Goal: Task Accomplishment & Management: Use online tool/utility

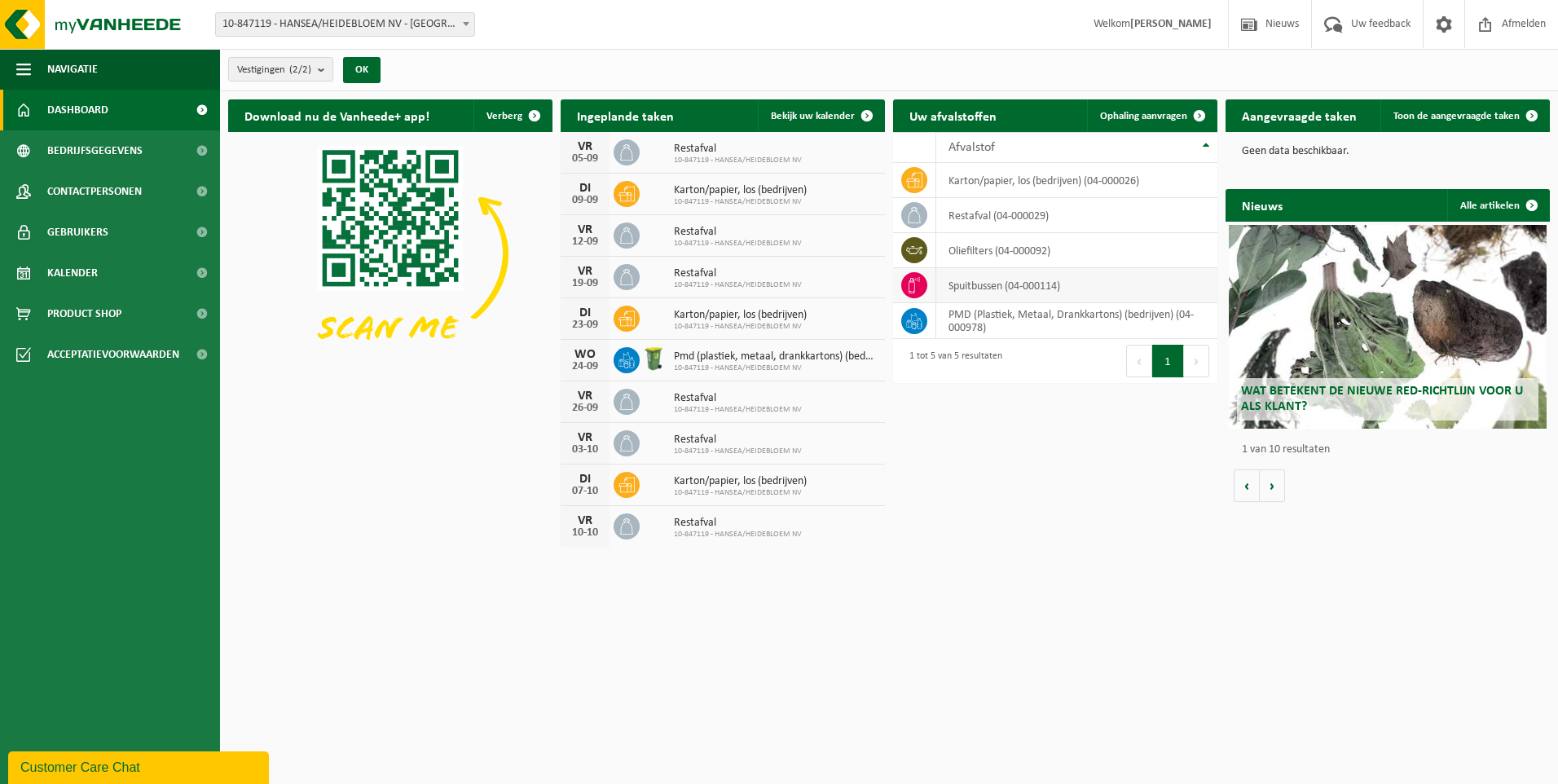
click at [964, 287] on td "spuitbussen (04-000114)" at bounding box center [1077, 286] width 281 height 35
click at [919, 285] on icon at bounding box center [914, 285] width 16 height 16
click at [999, 285] on td "spuitbussen (04-000114)" at bounding box center [1077, 286] width 281 height 35
click at [1171, 111] on span "Ophaling aanvragen" at bounding box center [1143, 115] width 88 height 11
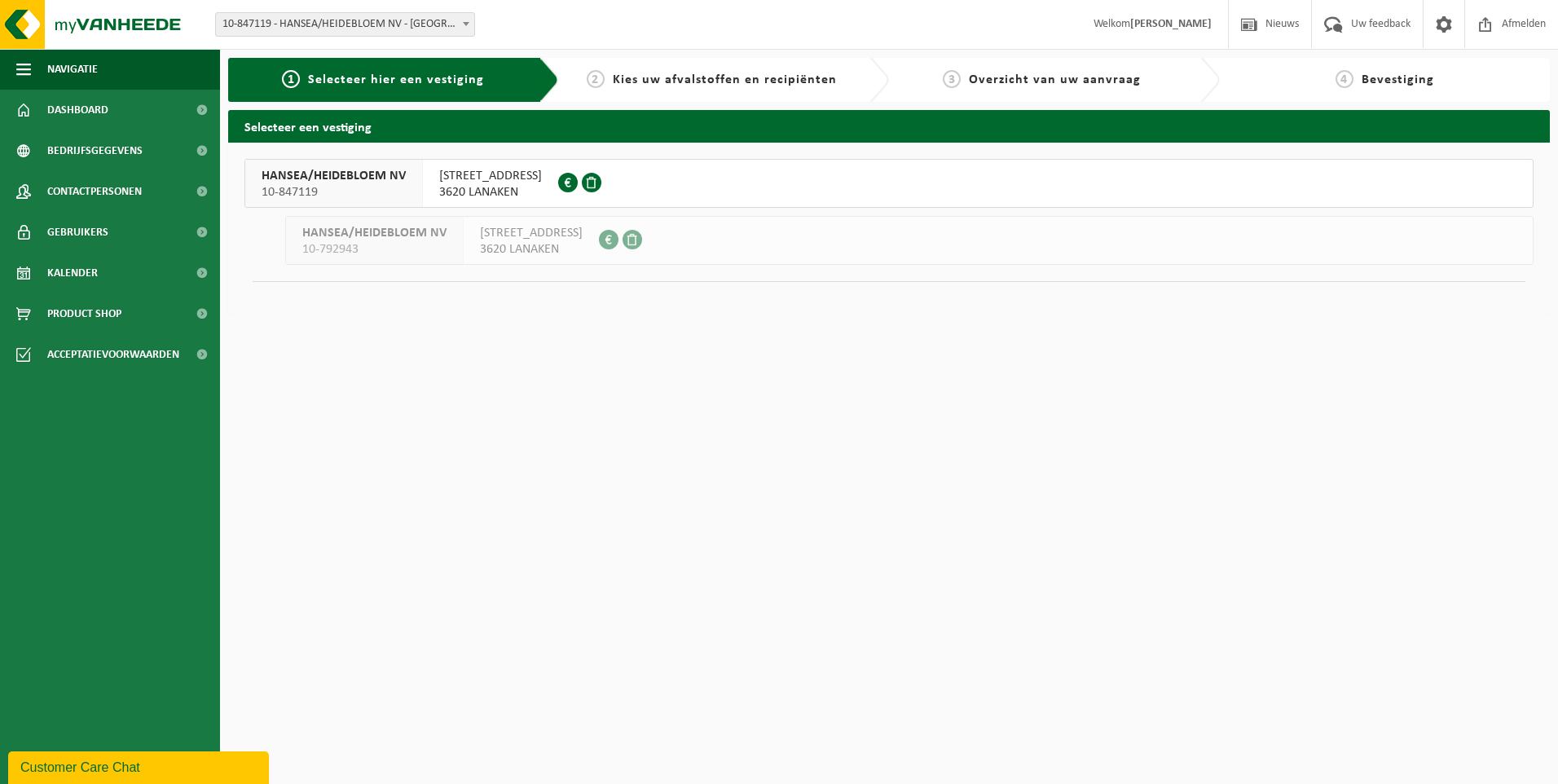
click at [508, 179] on span "INDUSTRIEWEG 76" at bounding box center [491, 175] width 103 height 16
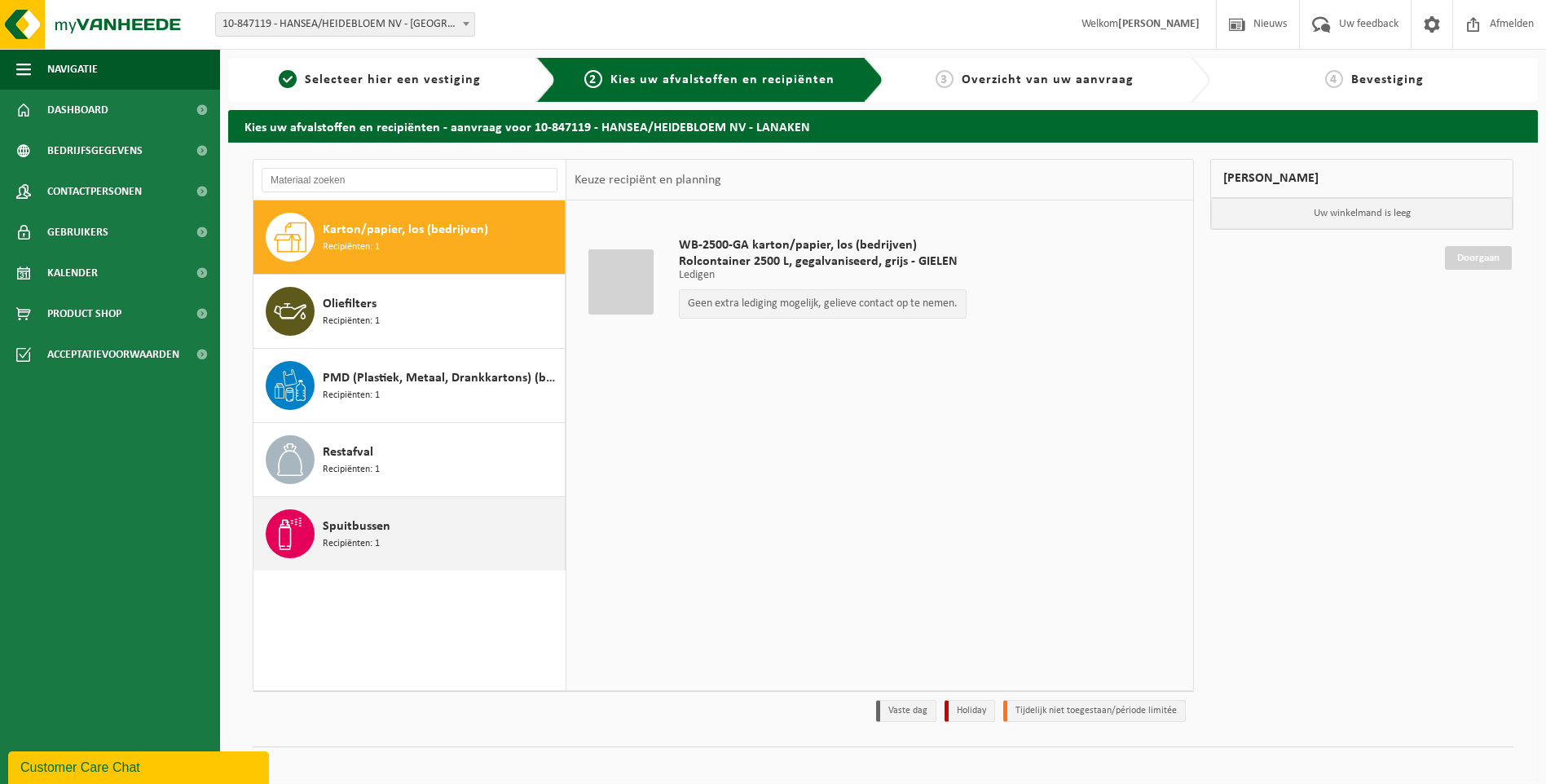
click at [368, 536] on span "Recipiënten: 1" at bounding box center [350, 544] width 57 height 15
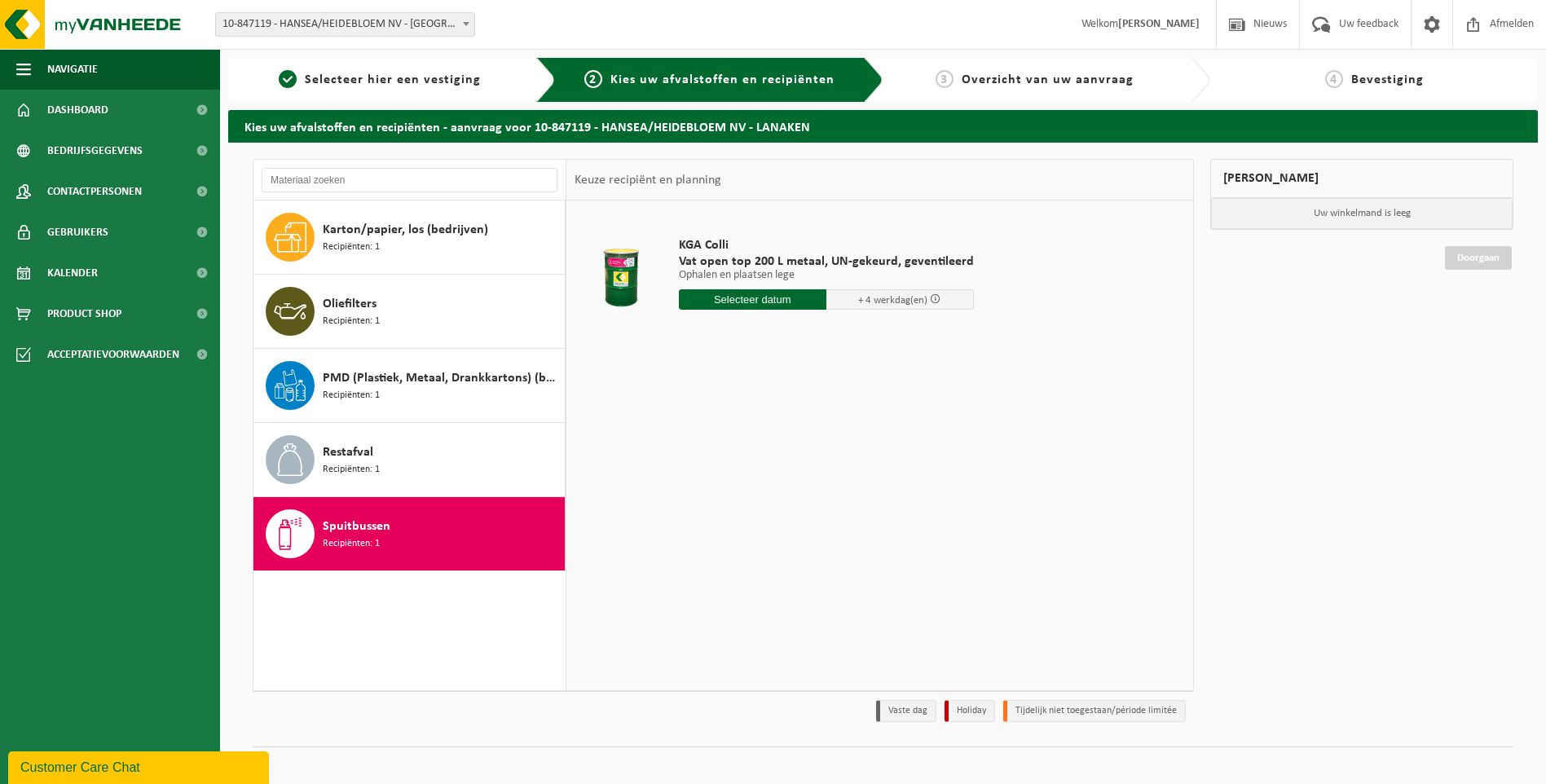
click at [781, 301] on input "text" at bounding box center [752, 299] width 147 height 20
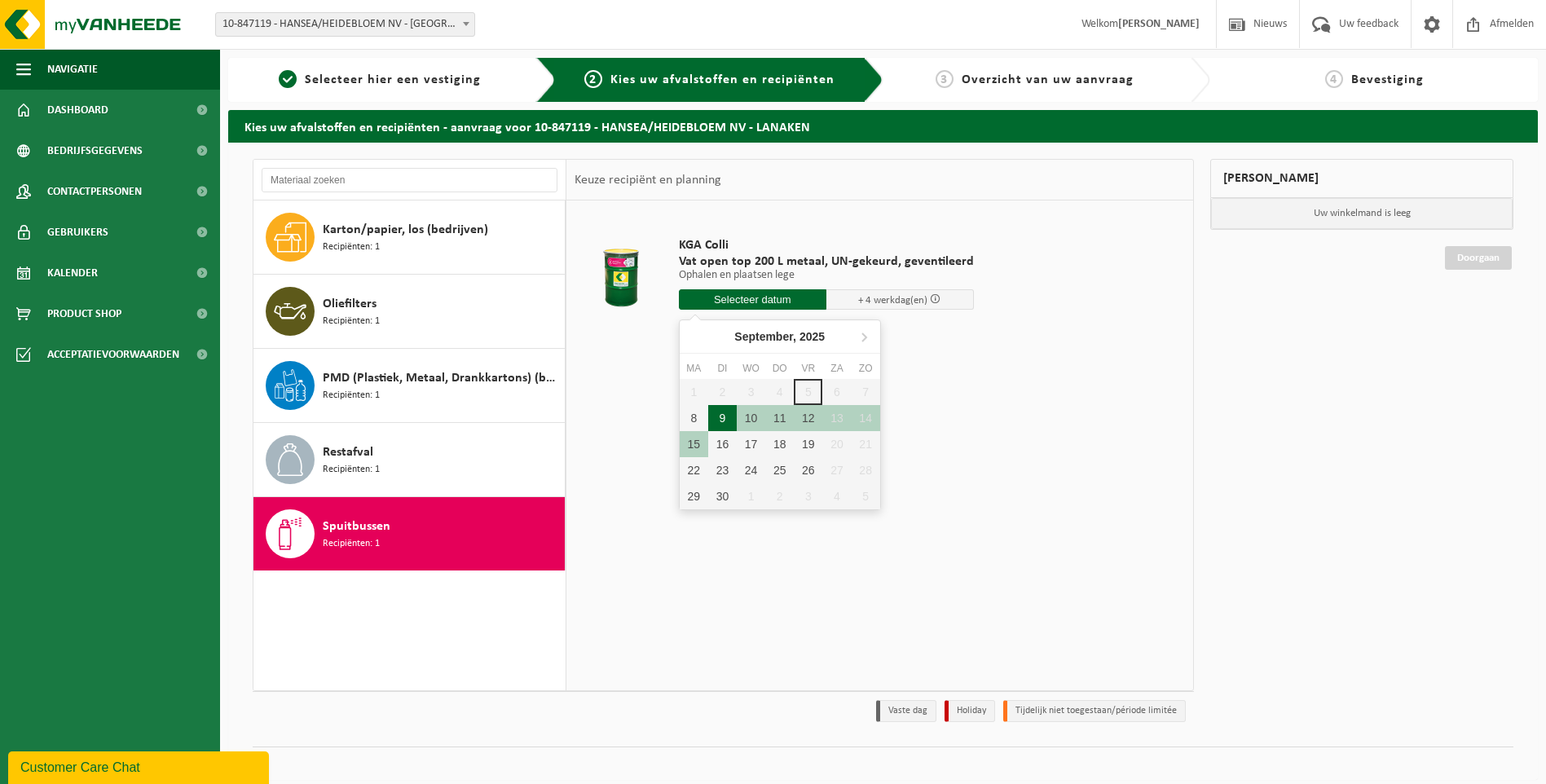
click at [729, 417] on div "9" at bounding box center [722, 417] width 29 height 26
type input "Van 2025-09-09"
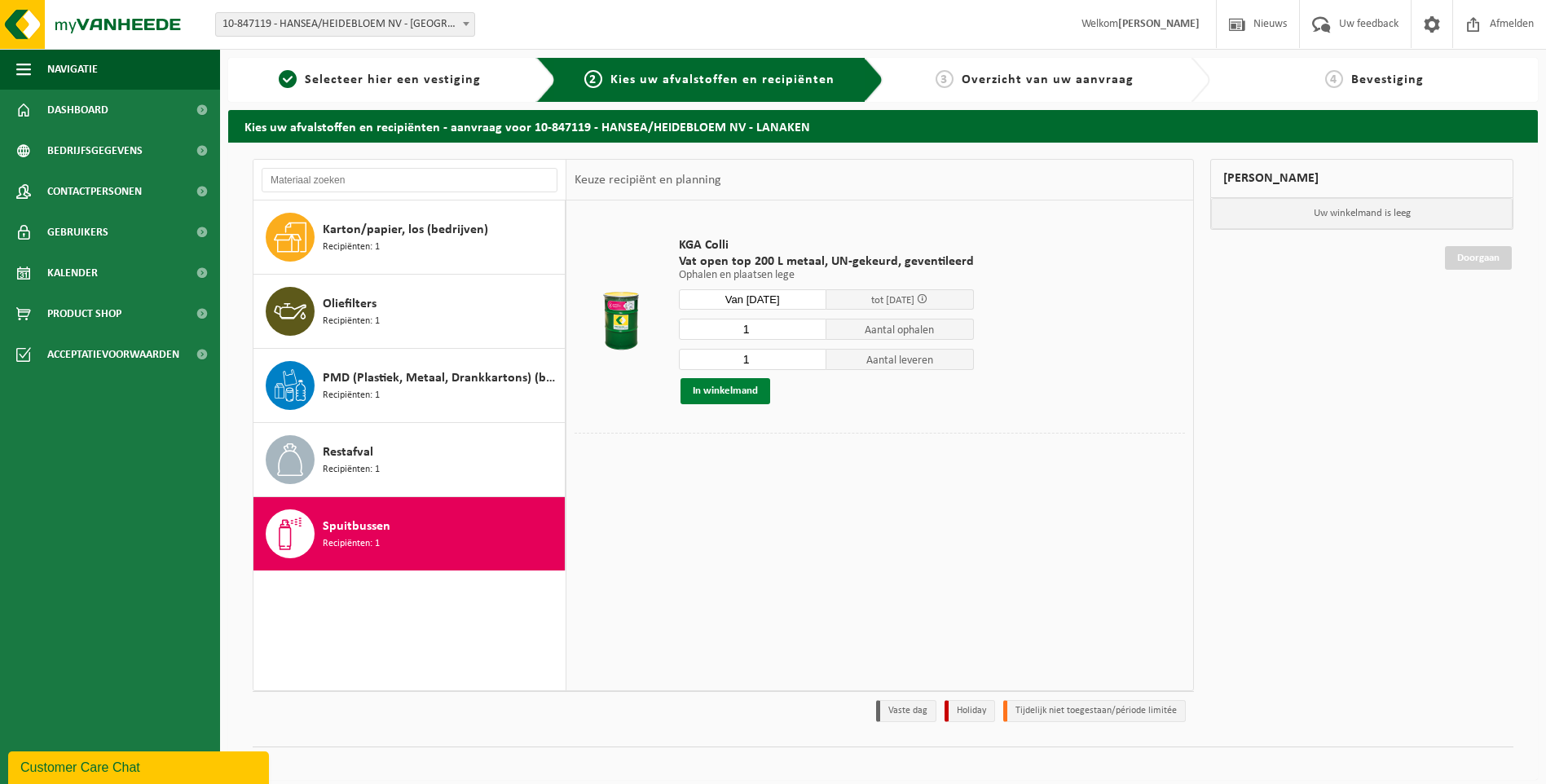
click at [733, 394] on button "In winkelmand" at bounding box center [724, 391] width 89 height 26
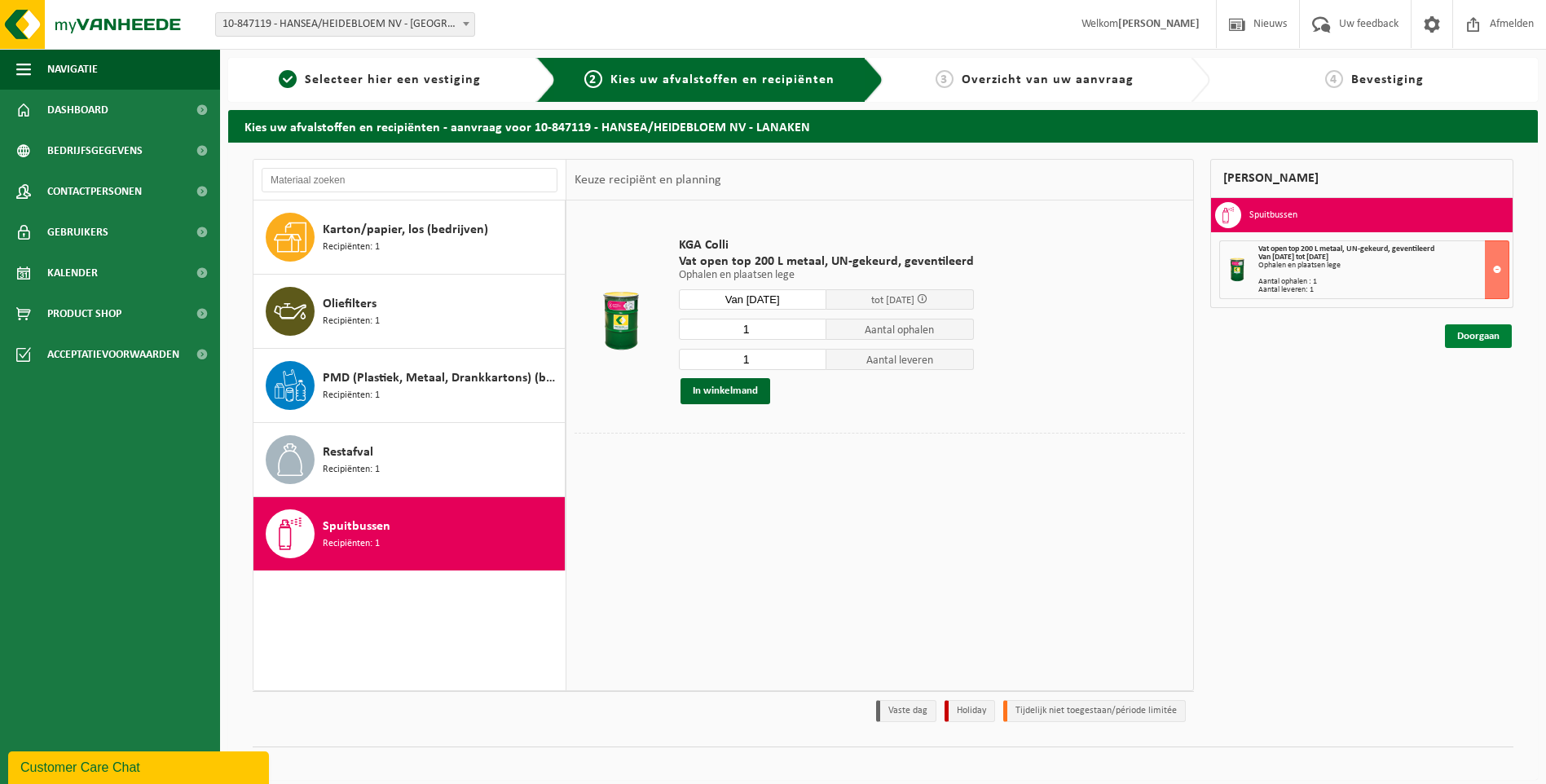
click at [1478, 341] on link "Doorgaan" at bounding box center [1478, 336] width 66 height 24
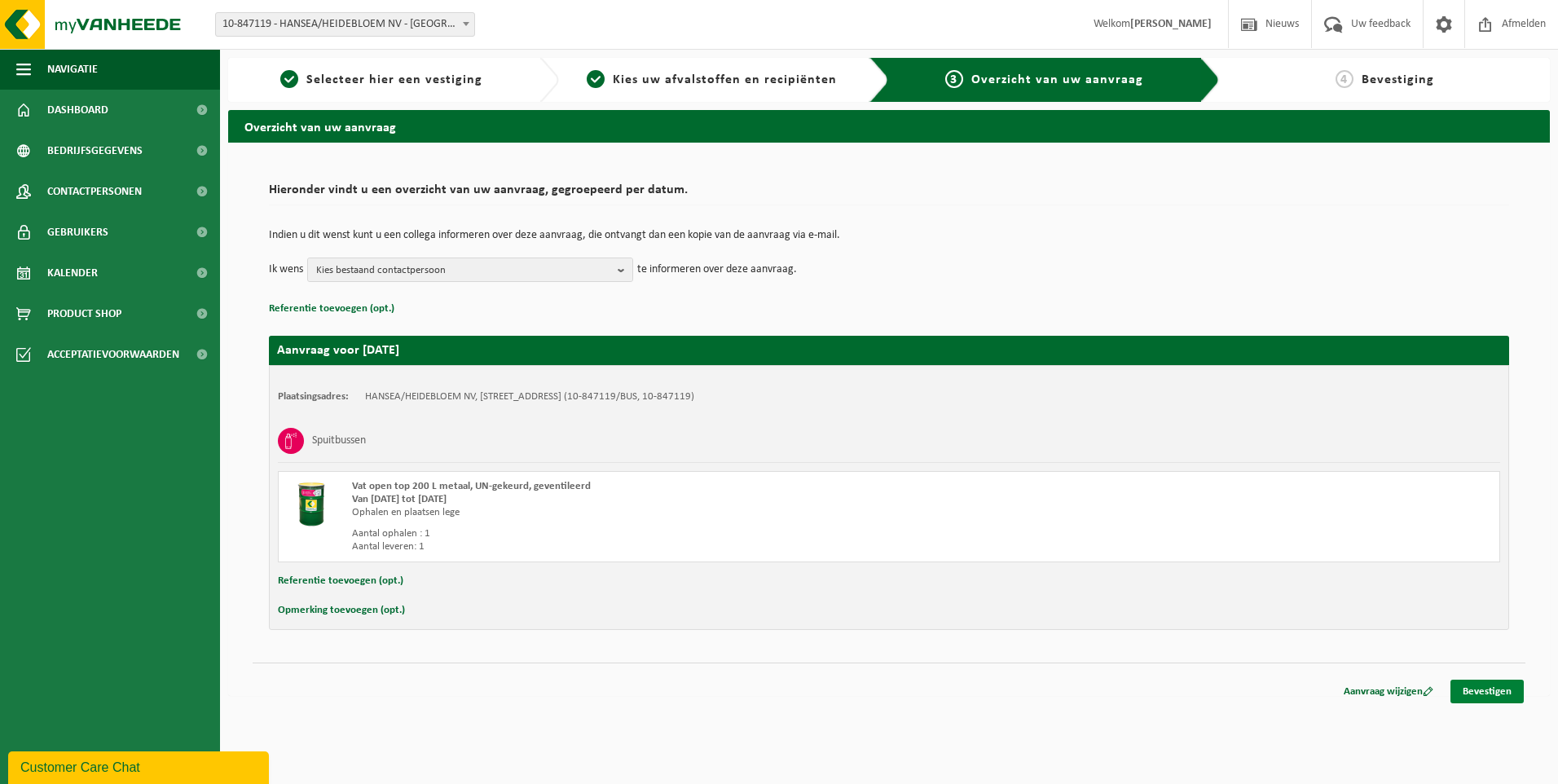
click at [1505, 695] on link "Bevestigen" at bounding box center [1488, 691] width 73 height 24
